Goal: Information Seeking & Learning: Learn about a topic

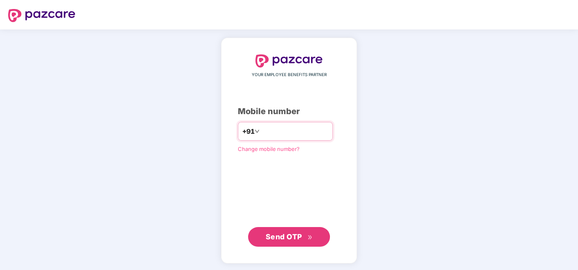
click at [284, 131] on input "number" at bounding box center [294, 131] width 67 height 13
click at [261, 135] on input "**********" at bounding box center [294, 131] width 67 height 13
type input "**********"
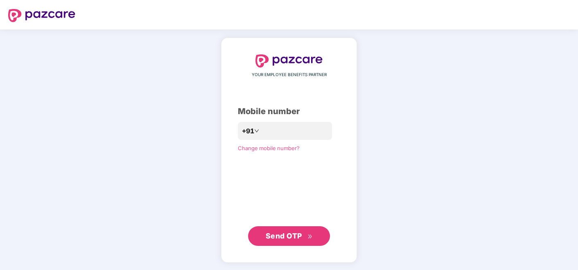
click at [293, 231] on span "Send OTP" at bounding box center [289, 235] width 47 height 11
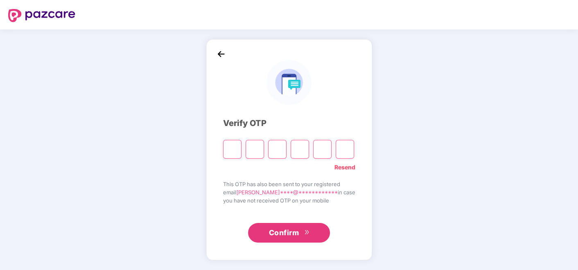
type input "*"
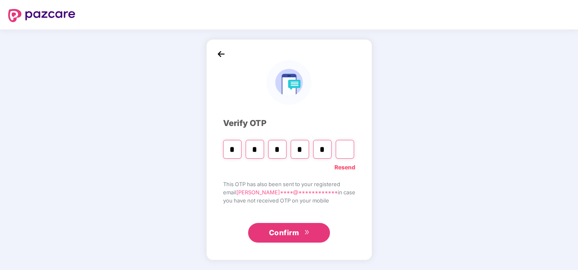
type input "*"
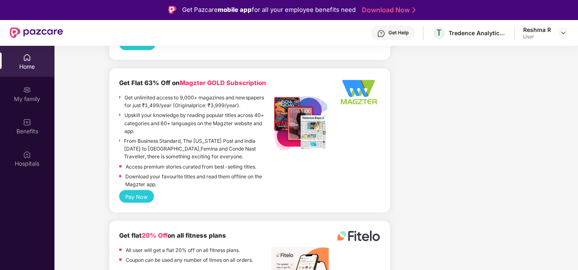
scroll to position [45, 0]
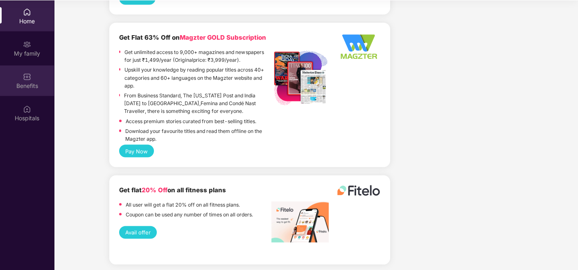
click at [32, 79] on div "Benefits" at bounding box center [27, 80] width 54 height 31
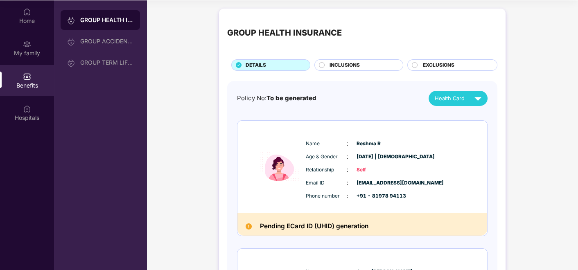
click at [344, 63] on span "INCLUSIONS" at bounding box center [344, 65] width 30 height 8
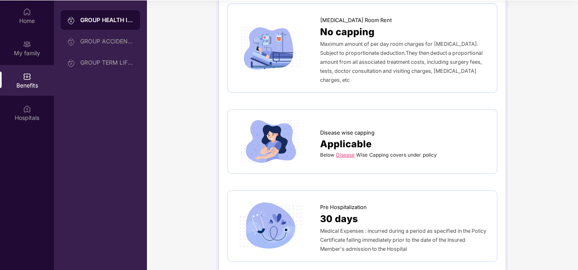
scroll to position [272, 0]
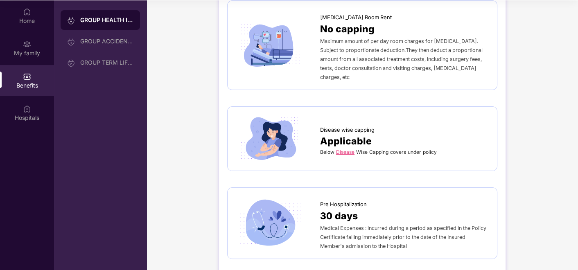
click at [345, 149] on link "Disease" at bounding box center [345, 152] width 18 height 6
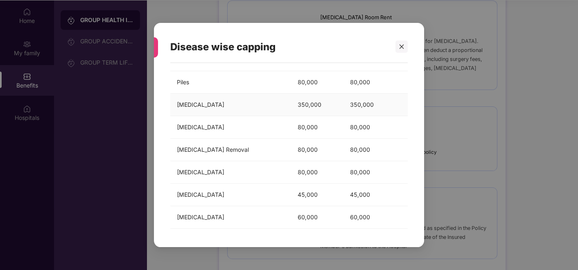
scroll to position [83, 0]
click at [401, 50] on div at bounding box center [401, 47] width 12 height 12
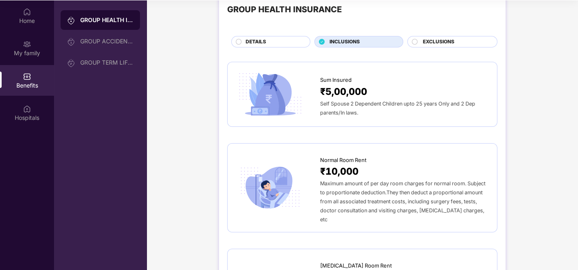
scroll to position [0, 0]
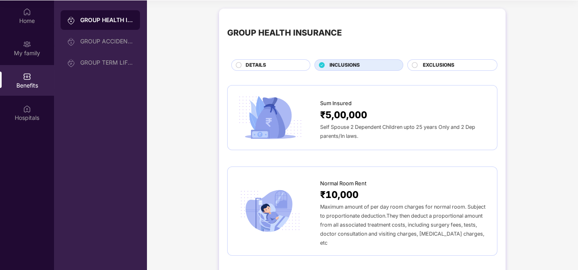
click at [432, 63] on span "EXCLUSIONS" at bounding box center [438, 65] width 32 height 8
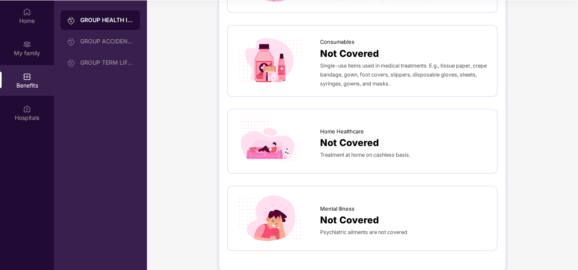
scroll to position [611, 0]
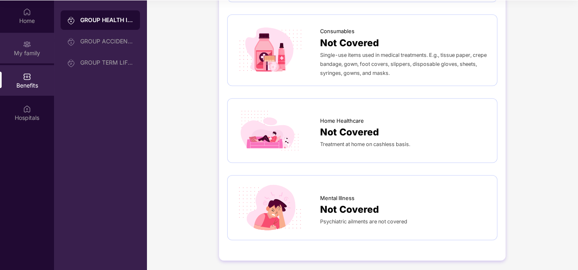
click at [38, 49] on div "My family" at bounding box center [27, 53] width 54 height 8
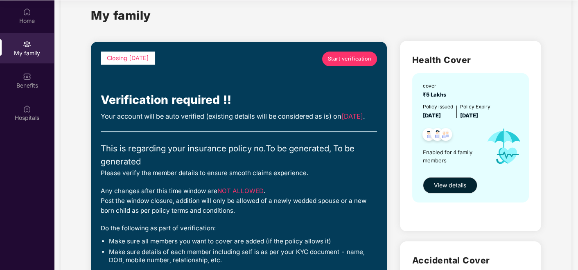
scroll to position [9, 0]
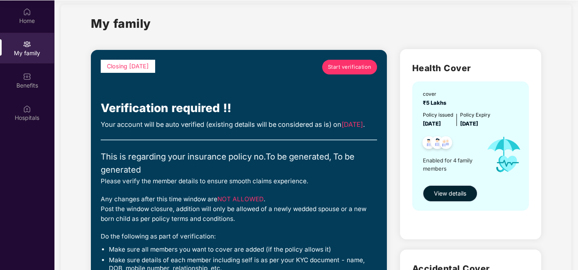
click at [444, 192] on span "View details" at bounding box center [450, 193] width 32 height 9
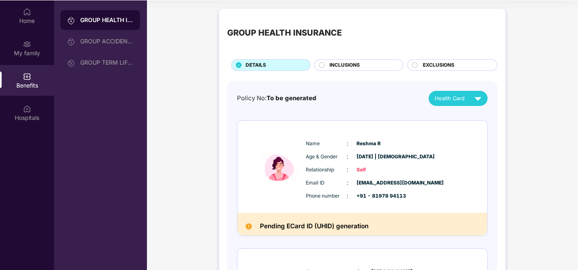
click at [301, 200] on img at bounding box center [279, 167] width 49 height 70
click at [298, 98] on span "To be generated" at bounding box center [291, 98] width 50 height 7
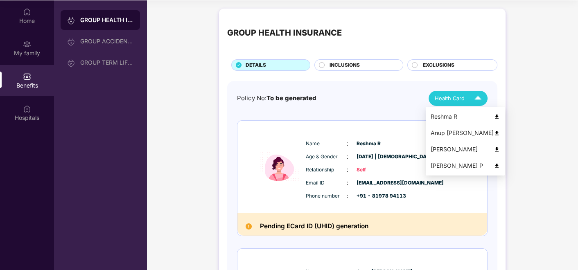
click at [465, 96] on div "Health Card" at bounding box center [460, 98] width 50 height 14
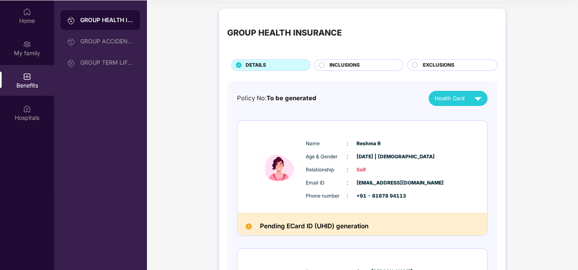
click at [338, 104] on div "Policy No: To be generated Health Card" at bounding box center [362, 98] width 250 height 15
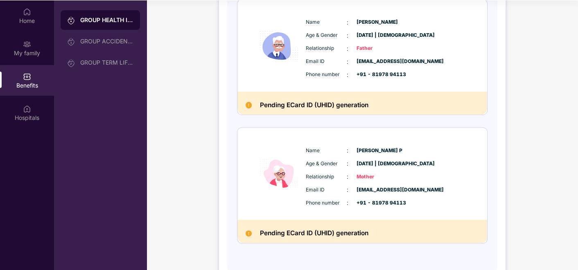
scroll to position [378, 0]
